Goal: Information Seeking & Learning: Learn about a topic

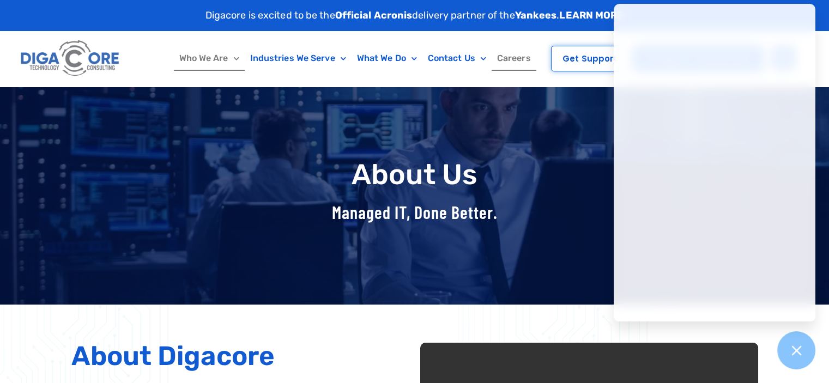
click at [520, 57] on link "Careers" at bounding box center [514, 58] width 45 height 25
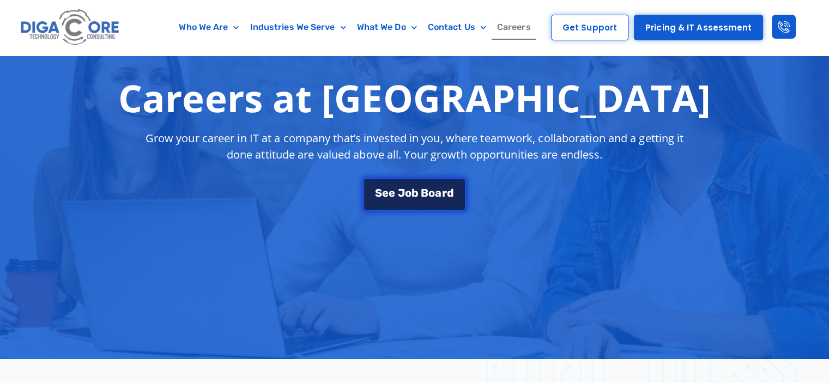
click at [402, 192] on span "J" at bounding box center [401, 193] width 7 height 11
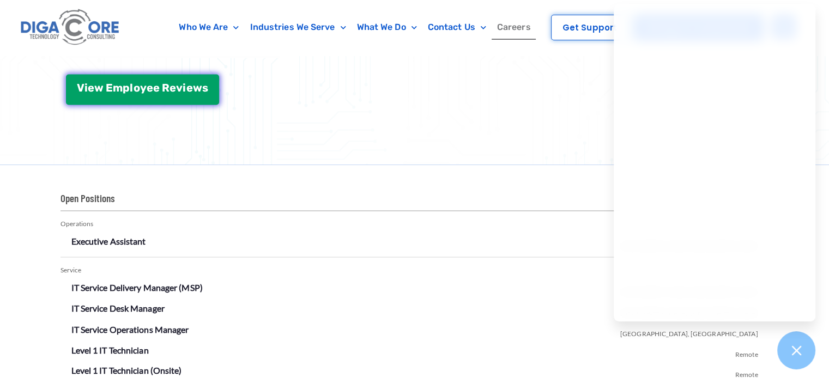
scroll to position [1409, 0]
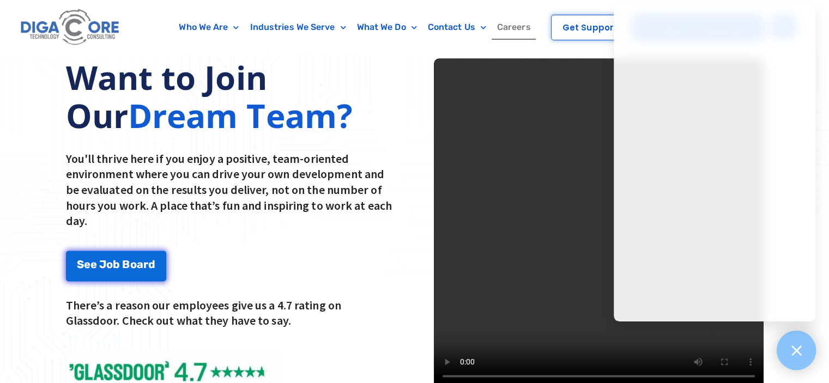
click at [799, 350] on icon at bounding box center [797, 351] width 14 height 14
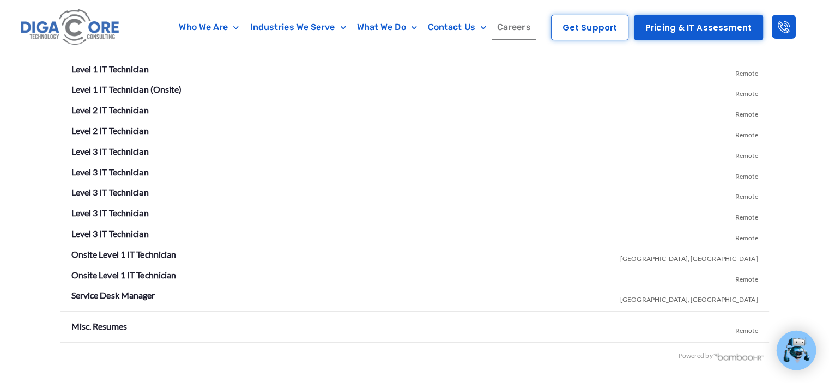
scroll to position [1970, 0]
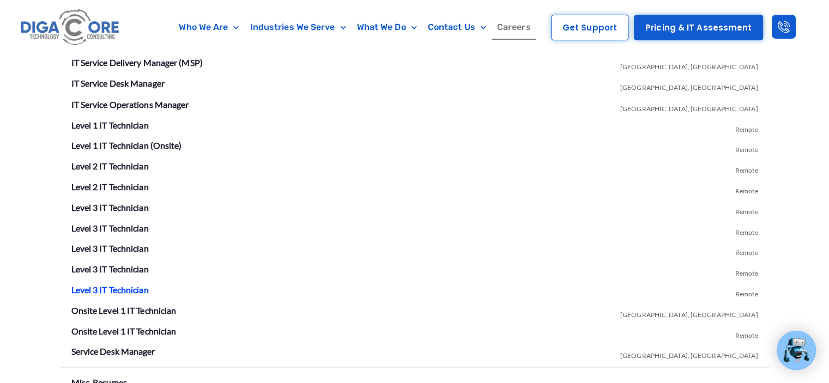
click at [117, 287] on link "Level 3 IT Technician" at bounding box center [109, 289] width 77 height 10
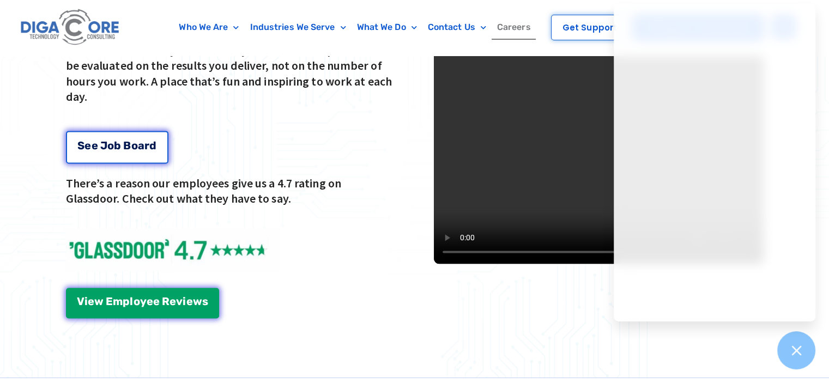
click at [109, 146] on span "o" at bounding box center [110, 145] width 7 height 11
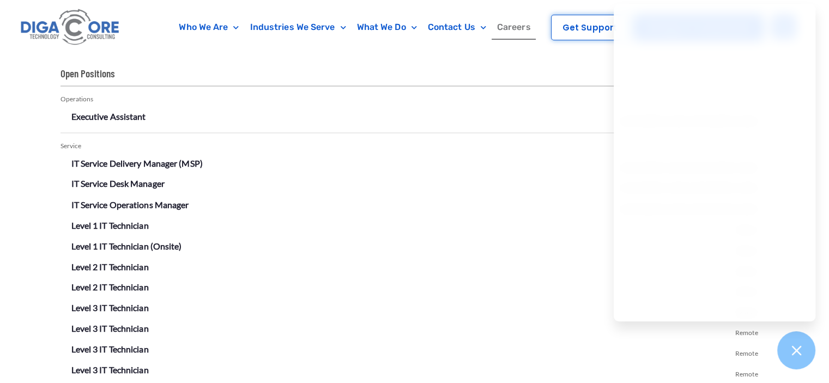
scroll to position [1910, 0]
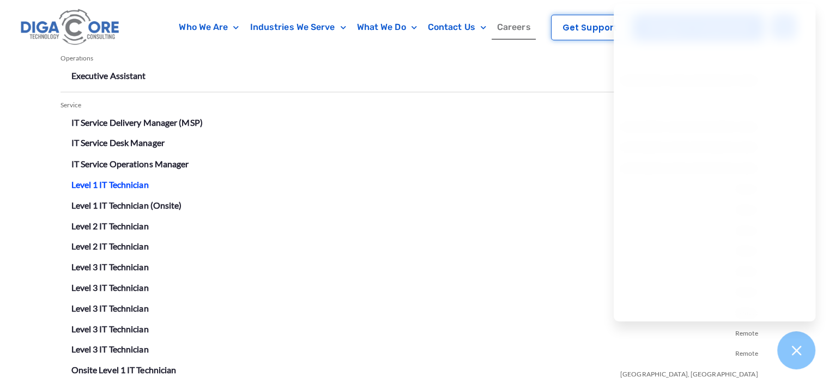
click at [107, 182] on link "Level 1 IT Technician" at bounding box center [109, 184] width 77 height 10
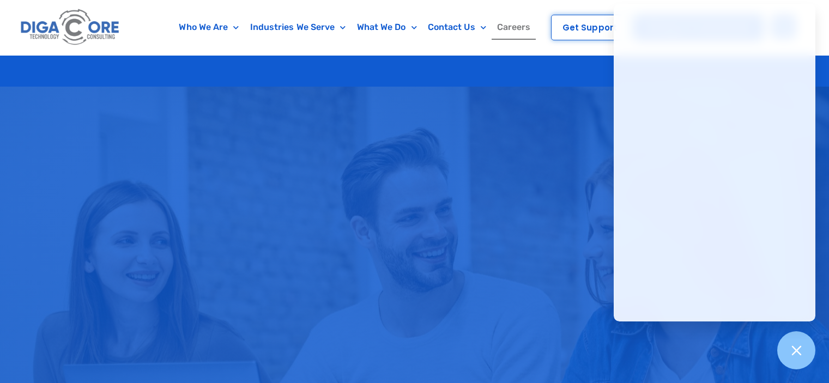
scroll to position [1963, 0]
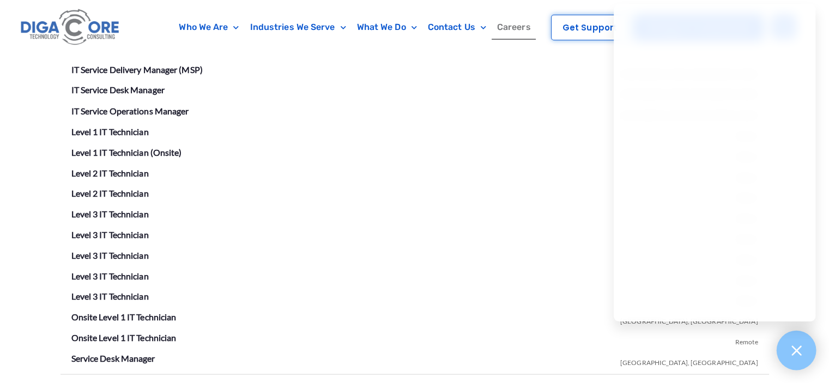
click at [793, 353] on icon at bounding box center [797, 351] width 10 height 10
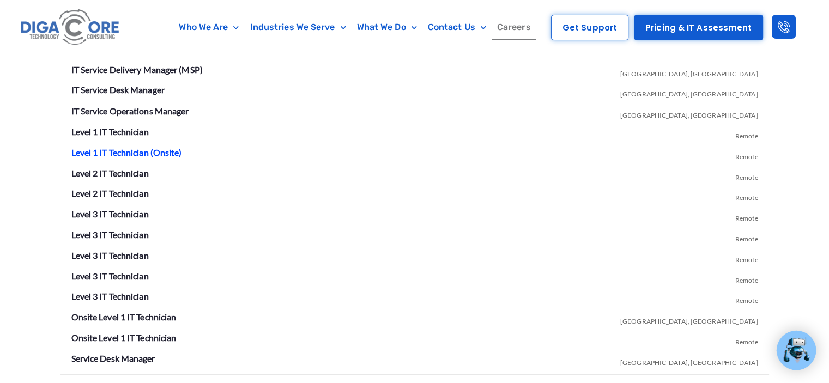
click at [170, 151] on link "Level 1 IT Technician (Onsite)" at bounding box center [126, 152] width 111 height 10
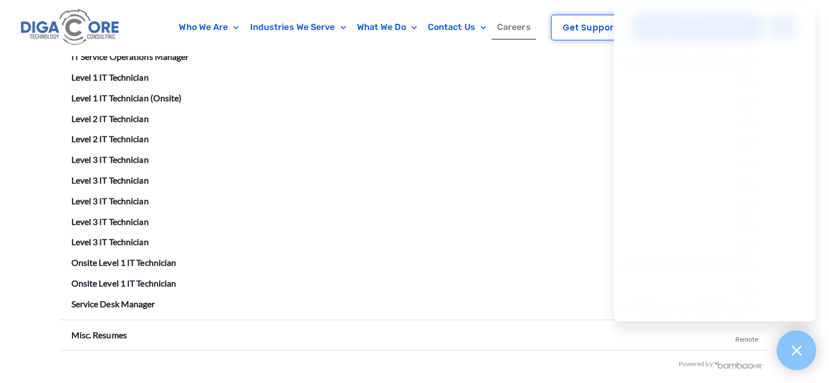
scroll to position [2018, 0]
drag, startPoint x: 797, startPoint y: 354, endPoint x: 568, endPoint y: 276, distance: 241.8
click at [797, 353] on icon at bounding box center [797, 351] width 14 height 14
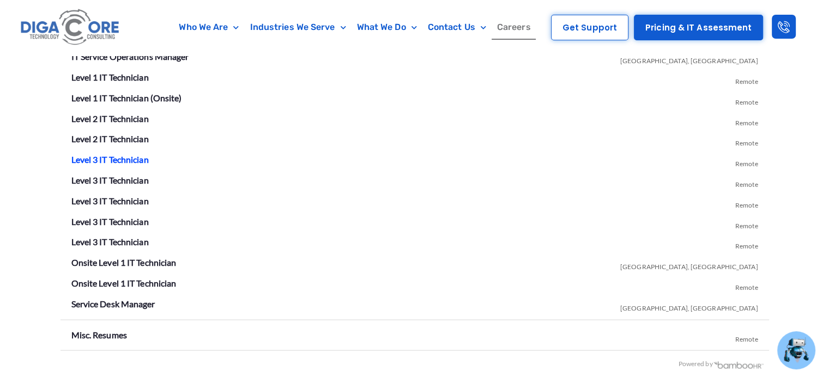
click at [121, 156] on link "Level 3 IT Technician" at bounding box center [109, 159] width 77 height 10
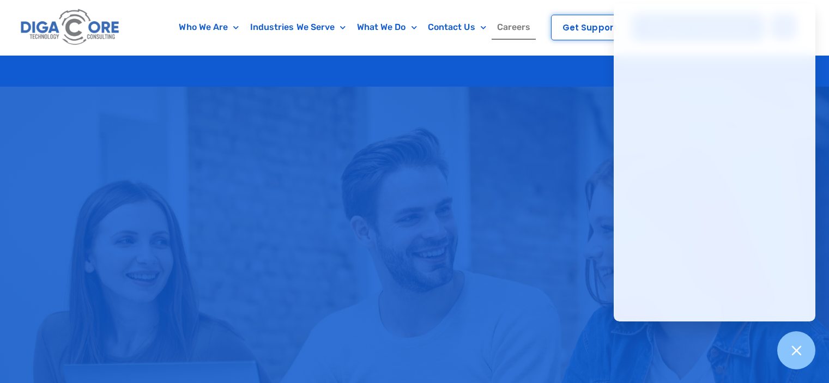
scroll to position [2018, 0]
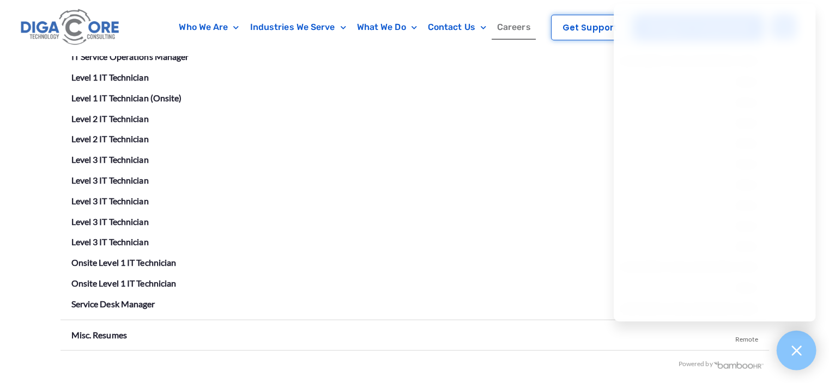
click at [795, 353] on icon at bounding box center [797, 351] width 14 height 14
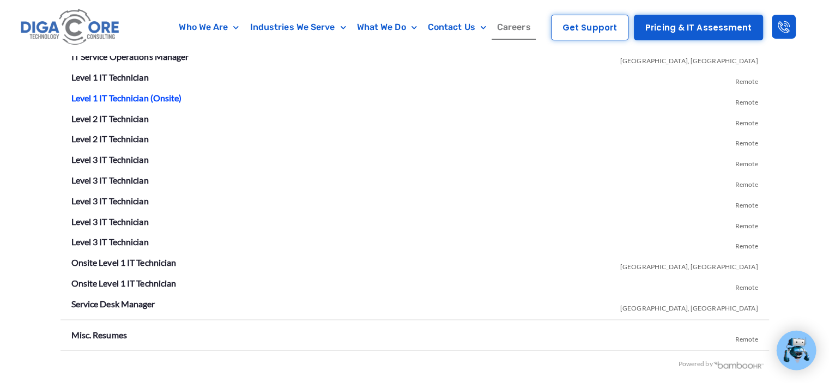
drag, startPoint x: 163, startPoint y: 93, endPoint x: 175, endPoint y: 96, distance: 12.3
click at [163, 93] on link "Level 1 IT Technician (Onsite)" at bounding box center [126, 97] width 111 height 10
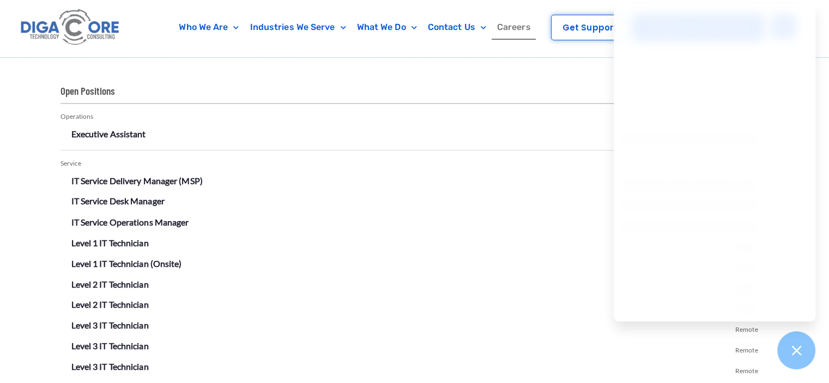
scroll to position [1904, 0]
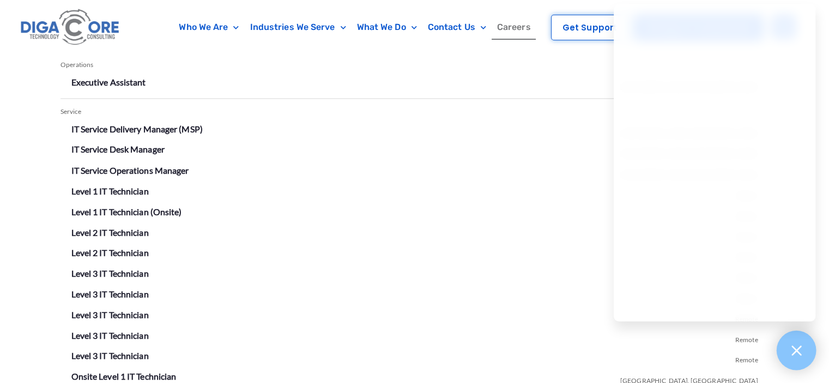
click at [792, 345] on icon at bounding box center [797, 351] width 14 height 14
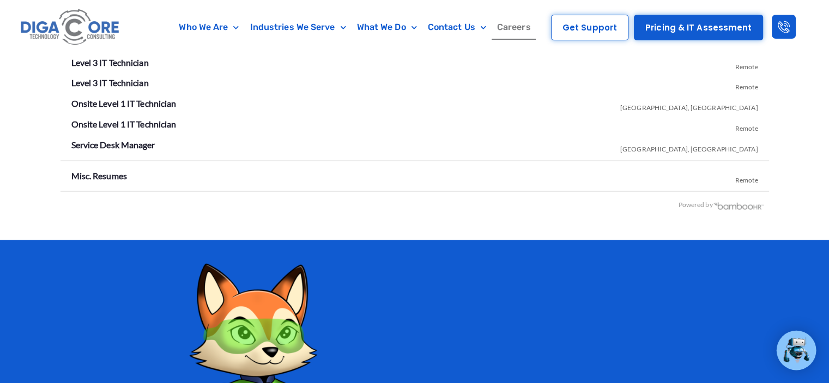
scroll to position [2122, 0]
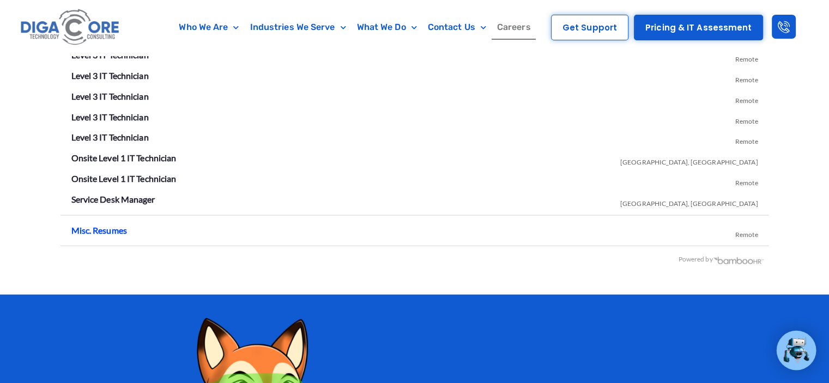
click at [96, 231] on link "Misc. Resumes" at bounding box center [99, 230] width 56 height 10
